Goal: Task Accomplishment & Management: Manage account settings

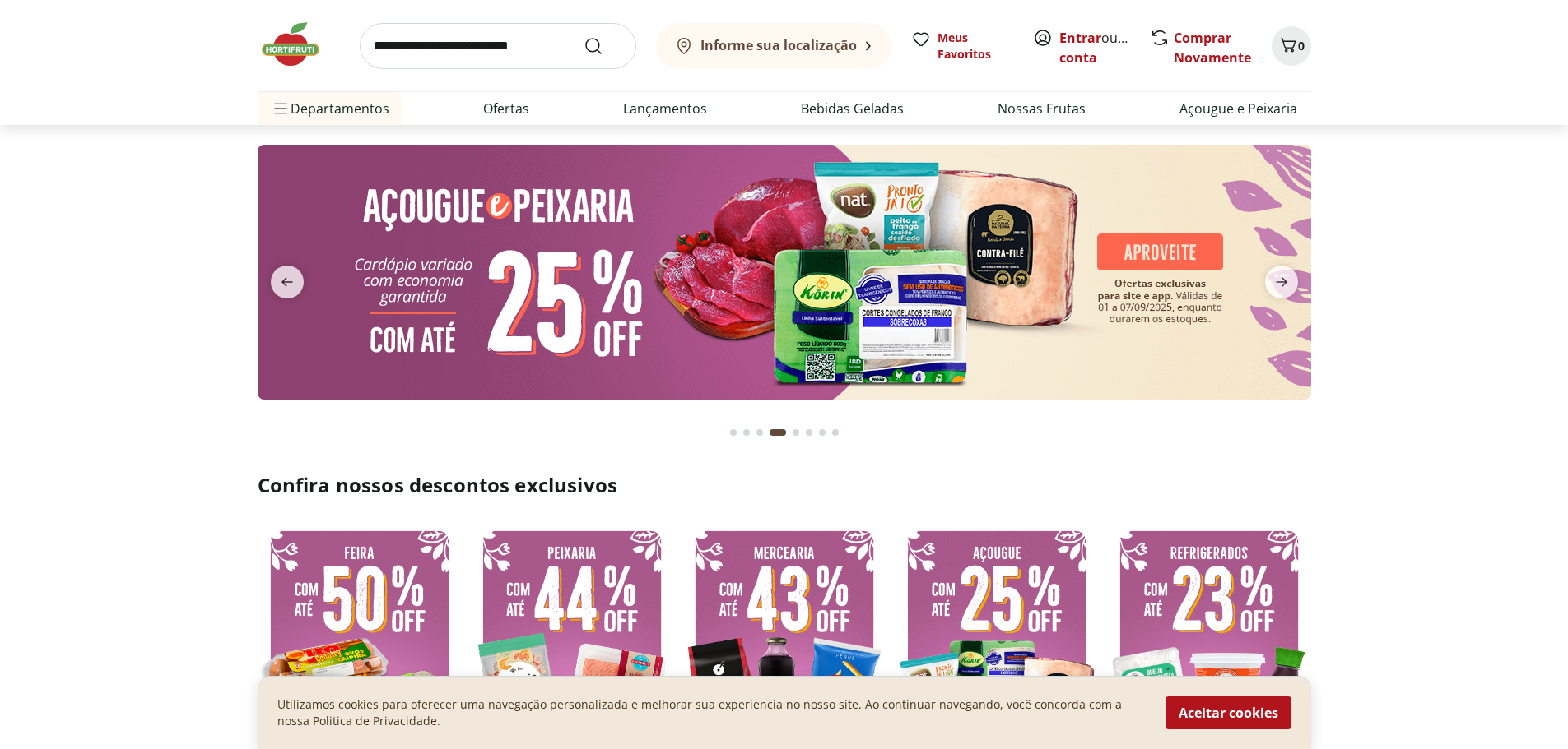
click at [1086, 35] on link "Entrar" at bounding box center [1080, 37] width 42 height 18
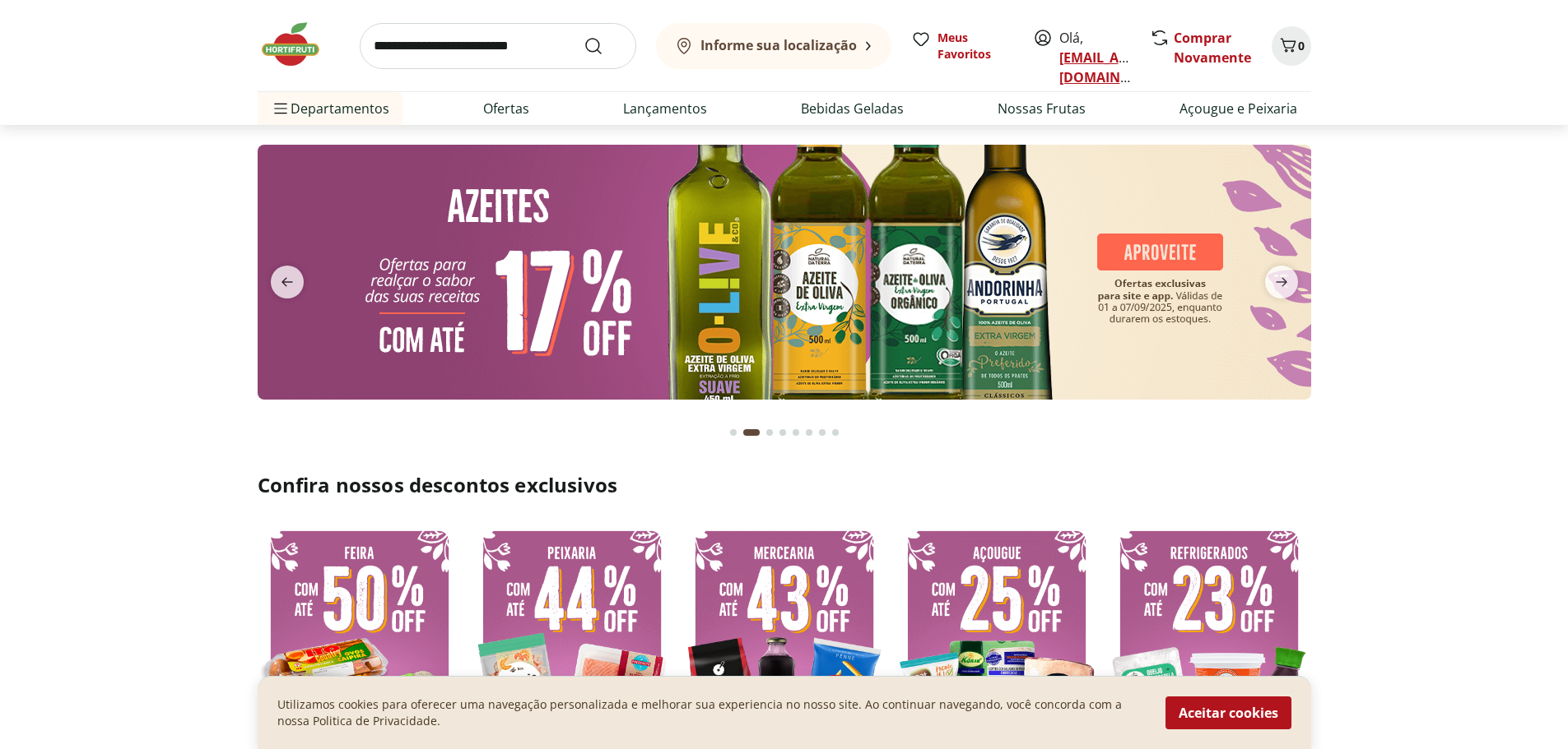
click at [1102, 56] on link "[EMAIL_ADDRESS][DOMAIN_NAME]" at bounding box center [1116, 67] width 115 height 38
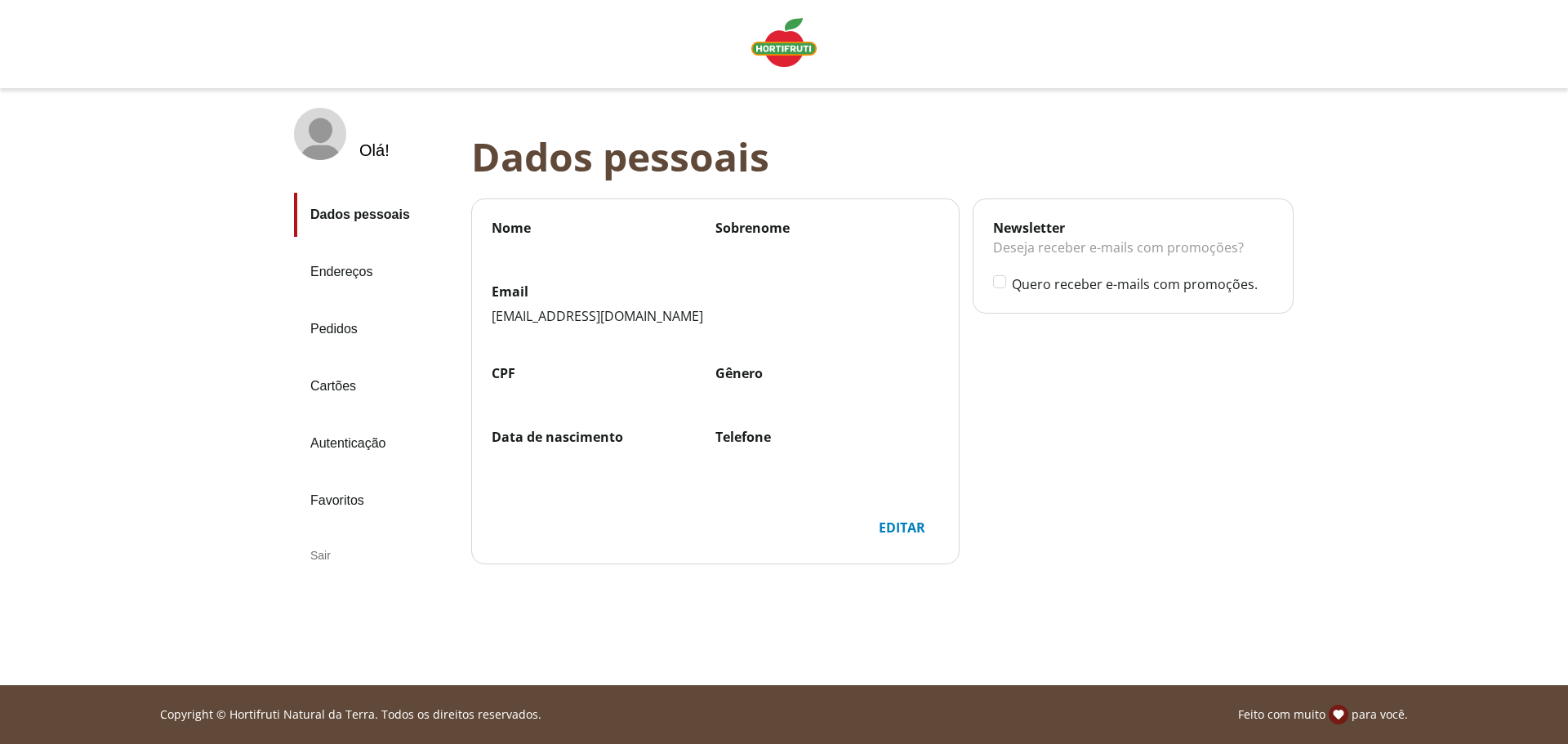
click at [342, 329] on link "Pedidos" at bounding box center [376, 329] width 164 height 44
